Goal: Information Seeking & Learning: Learn about a topic

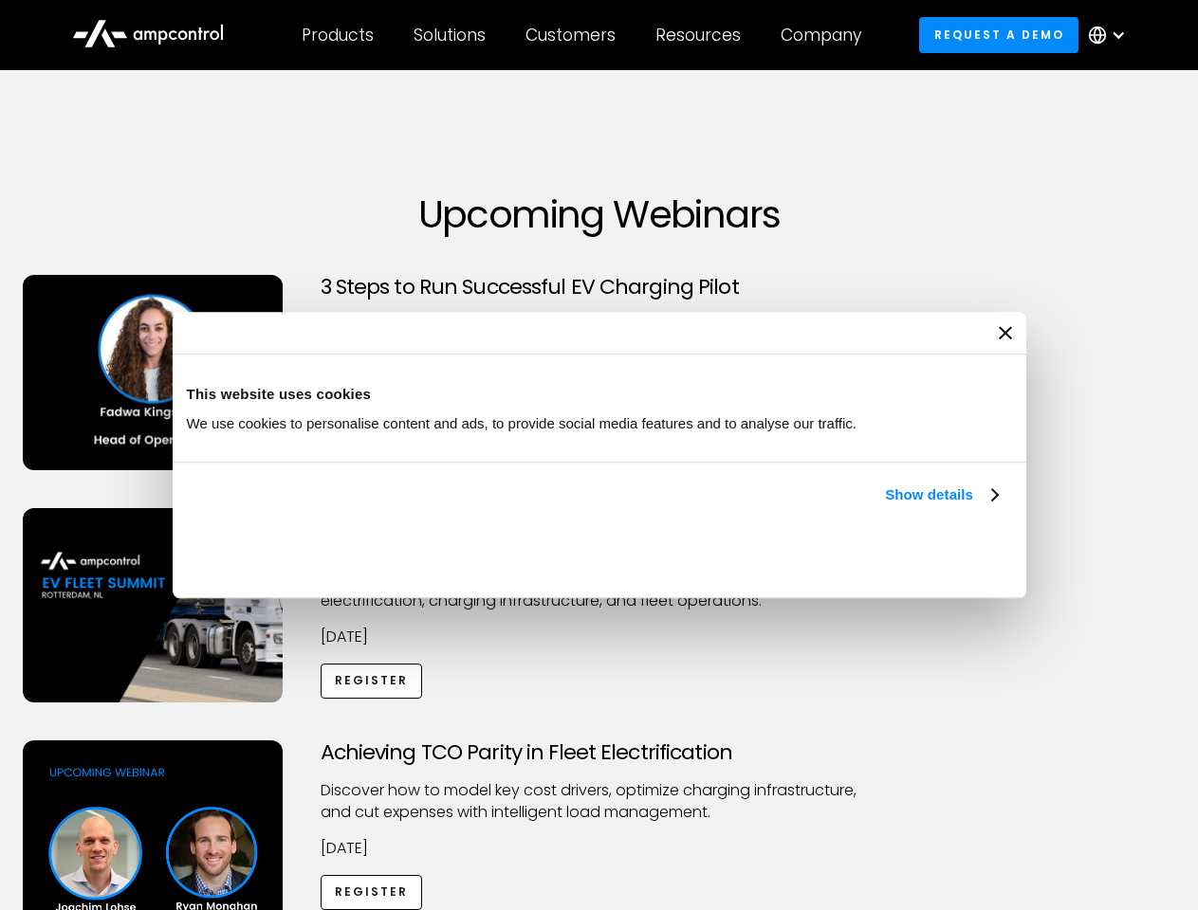
click at [885, 506] on link "Show details" at bounding box center [941, 495] width 112 height 23
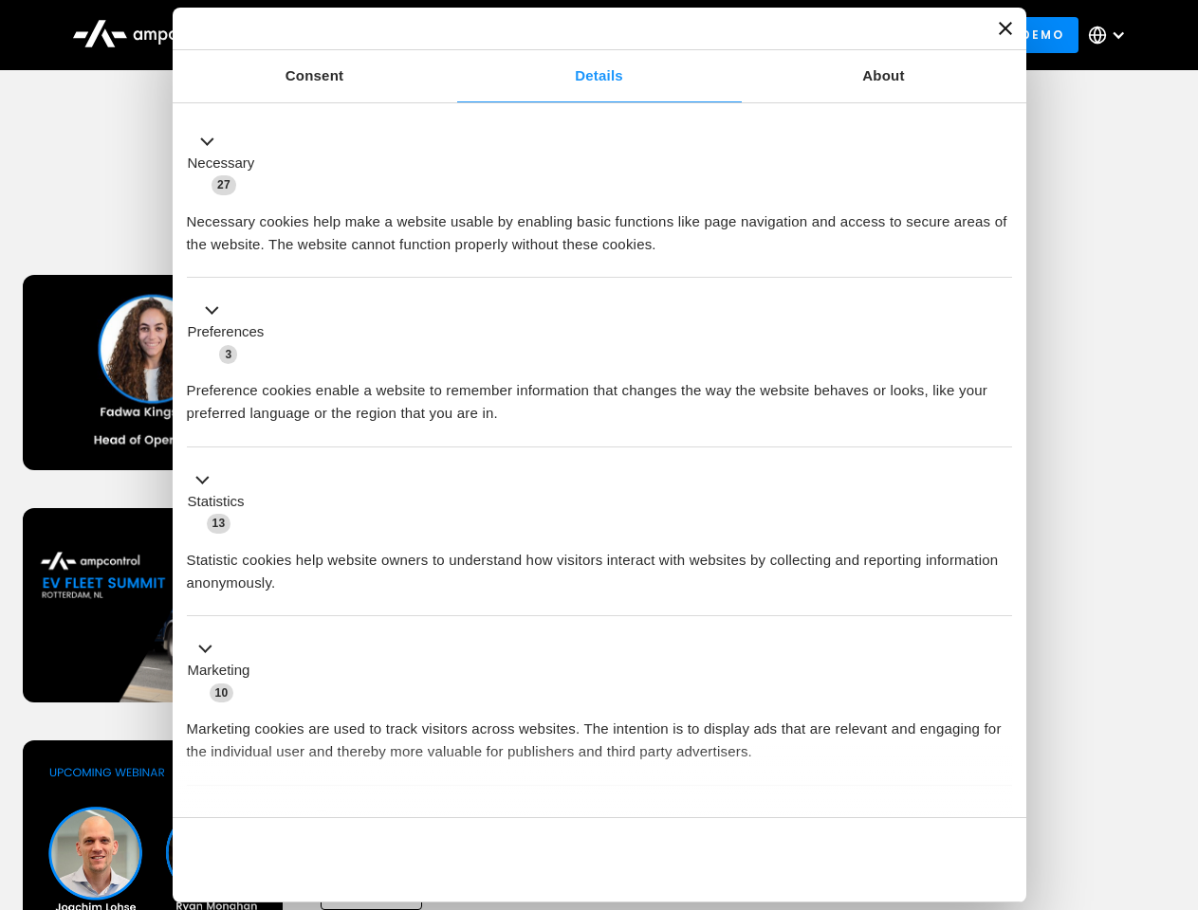
click at [999, 256] on div "Necessary cookies help make a website usable by enabling basic functions like p…" at bounding box center [599, 226] width 825 height 60
click at [1177, 764] on div "Achieving TCO Parity in Fleet Electrification Discover how to model key cost dr…" at bounding box center [599, 890] width 1191 height 298
click at [583, 35] on div "Customers" at bounding box center [570, 35] width 90 height 21
click at [337, 35] on div "Products" at bounding box center [338, 35] width 72 height 21
click at [450, 35] on div "Solutions" at bounding box center [449, 35] width 72 height 21
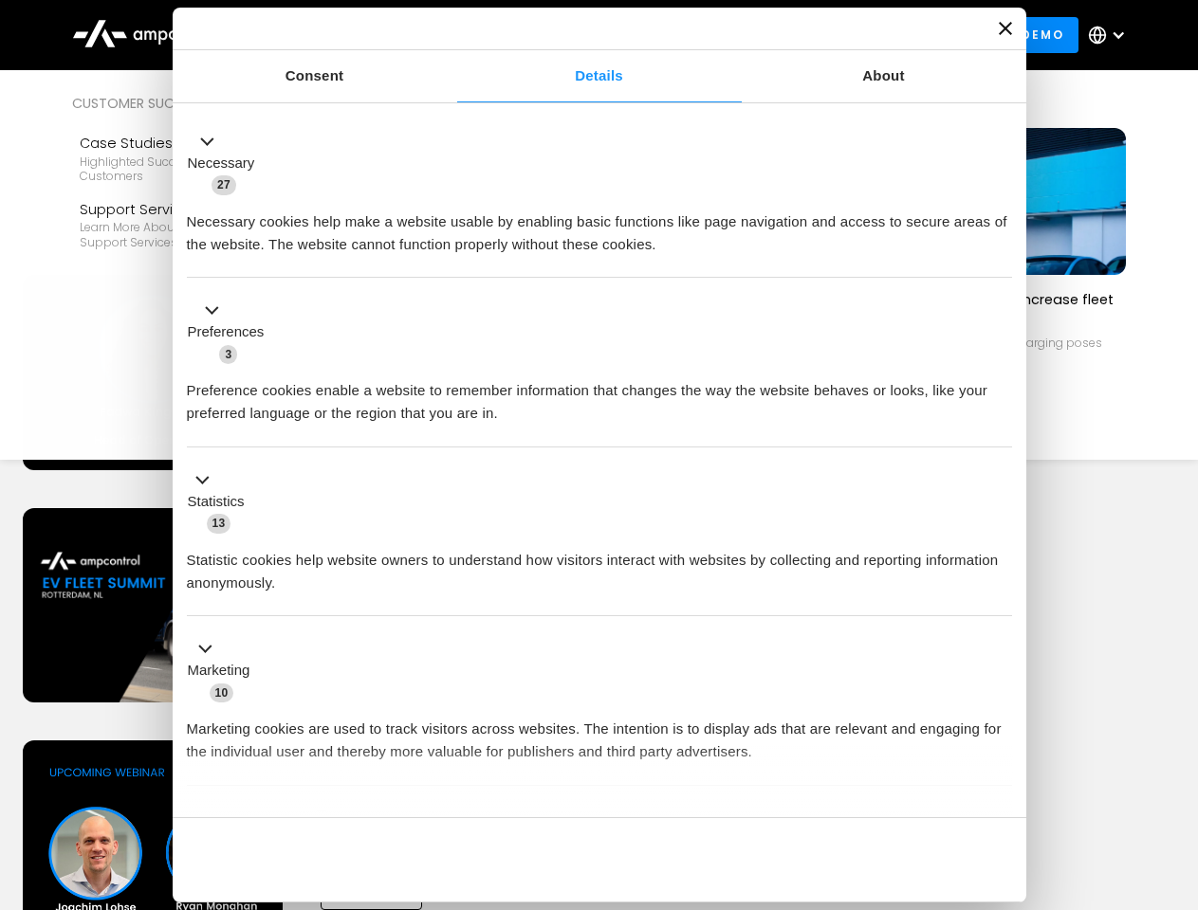
click at [574, 35] on div "Customers" at bounding box center [570, 35] width 90 height 21
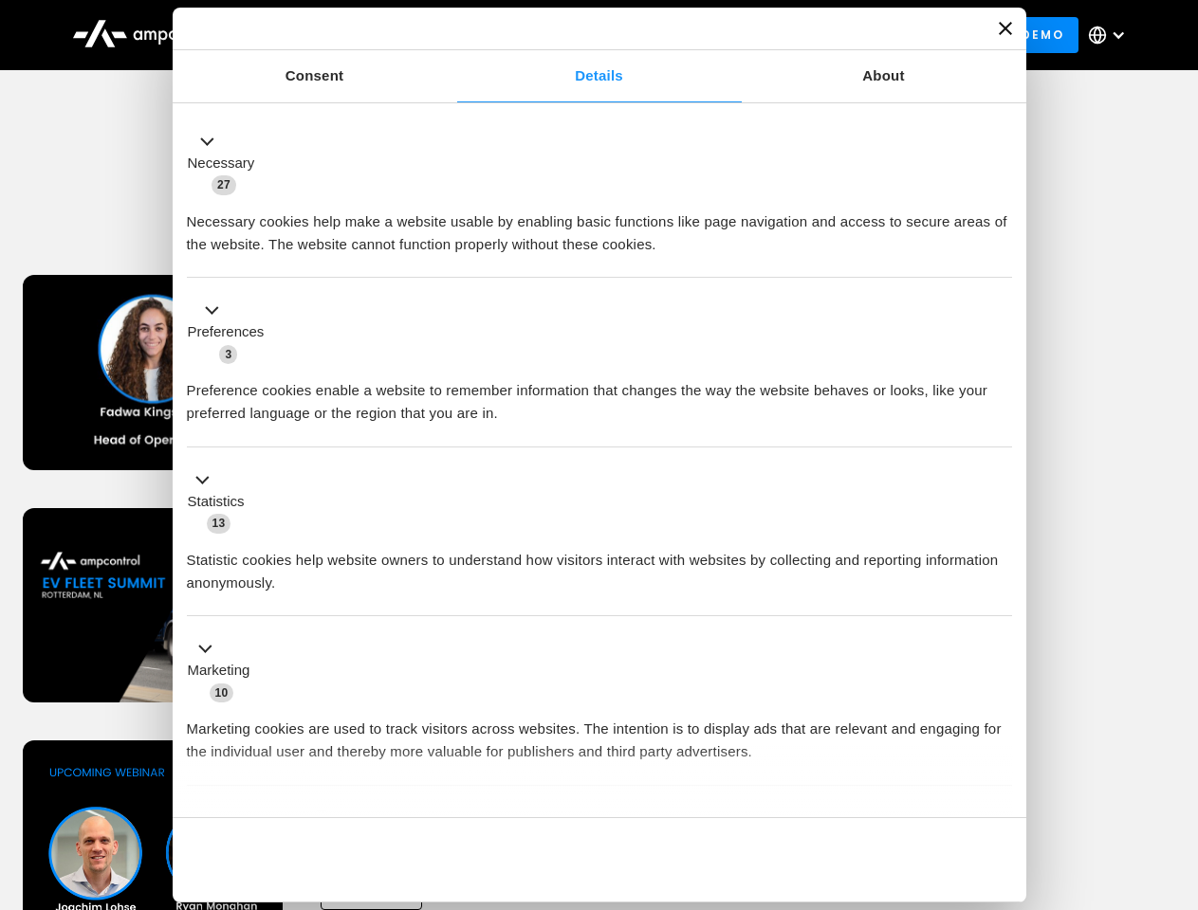
click at [702, 35] on div "Resources" at bounding box center [697, 35] width 85 height 21
click at [827, 35] on div "Company" at bounding box center [820, 35] width 81 height 21
click at [1111, 35] on div at bounding box center [1117, 34] width 15 height 15
